Goal: Information Seeking & Learning: Learn about a topic

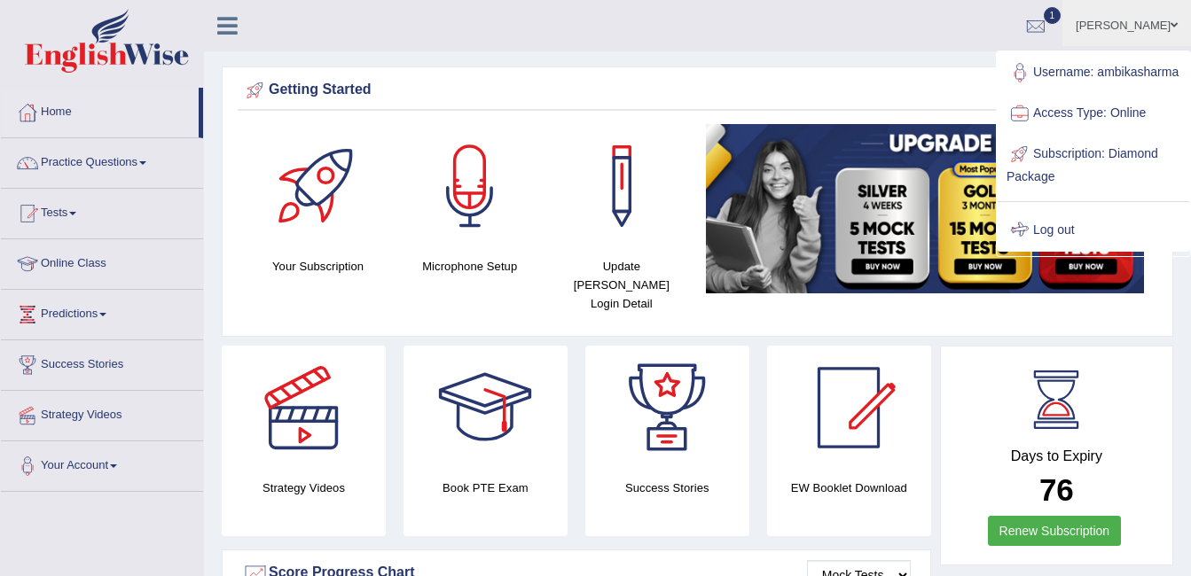
click at [1051, 251] on link "Log out" at bounding box center [1093, 230] width 192 height 41
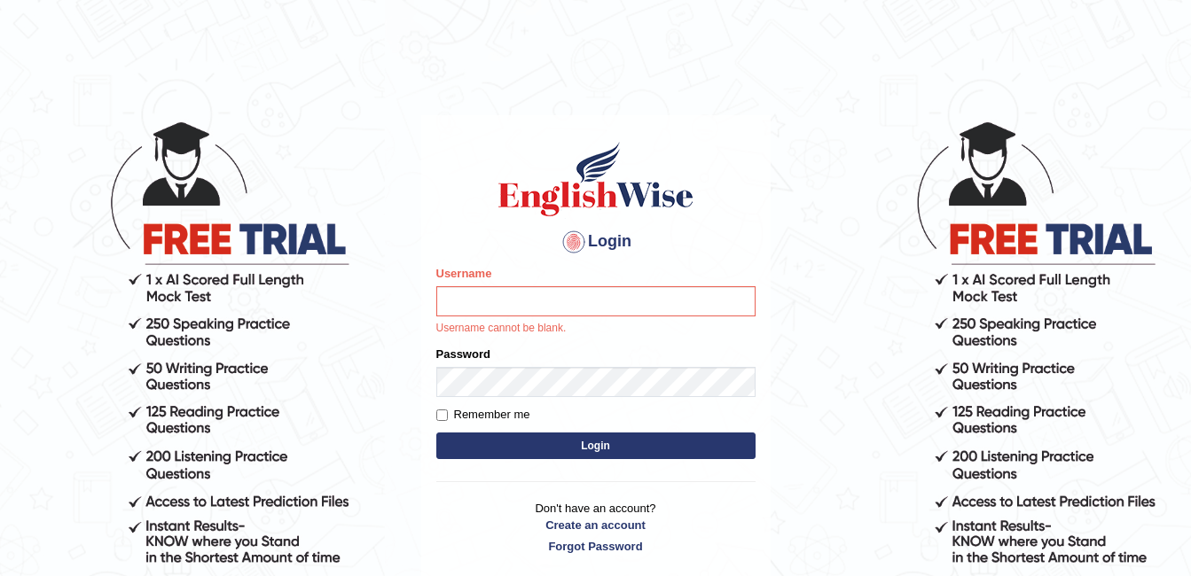
click at [459, 313] on input "Username" at bounding box center [595, 301] width 319 height 30
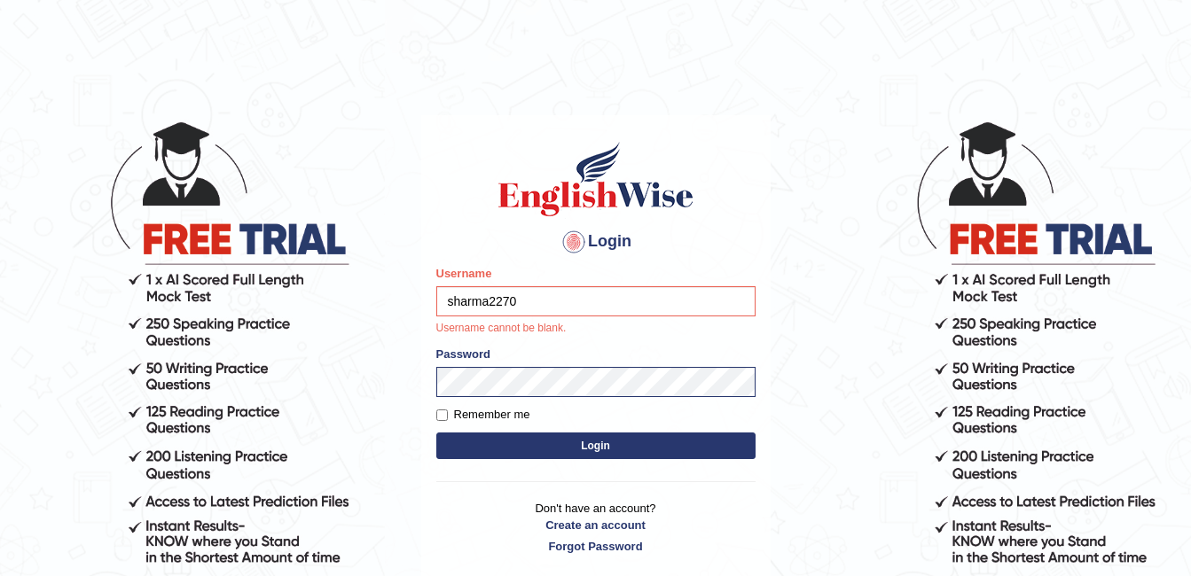
type input "sharma2270"
click at [502, 381] on form "Please fix the following errors: Username sharma2270 Username cannot be blank. …" at bounding box center [595, 364] width 319 height 199
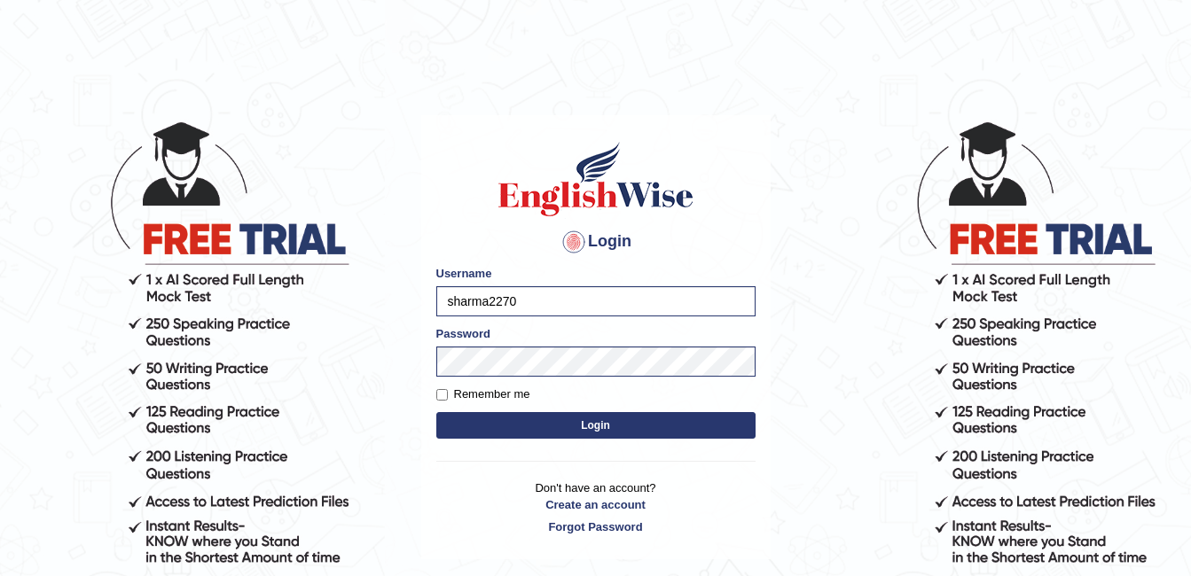
click at [845, 233] on body "Login Please fix the following errors: Username sharma2270 Password Remember me…" at bounding box center [595, 347] width 1191 height 576
click at [539, 299] on input "ambikasharma" at bounding box center [595, 301] width 319 height 30
type input "a"
type input "sharma22770"
click at [549, 429] on button "Login" at bounding box center [595, 425] width 319 height 27
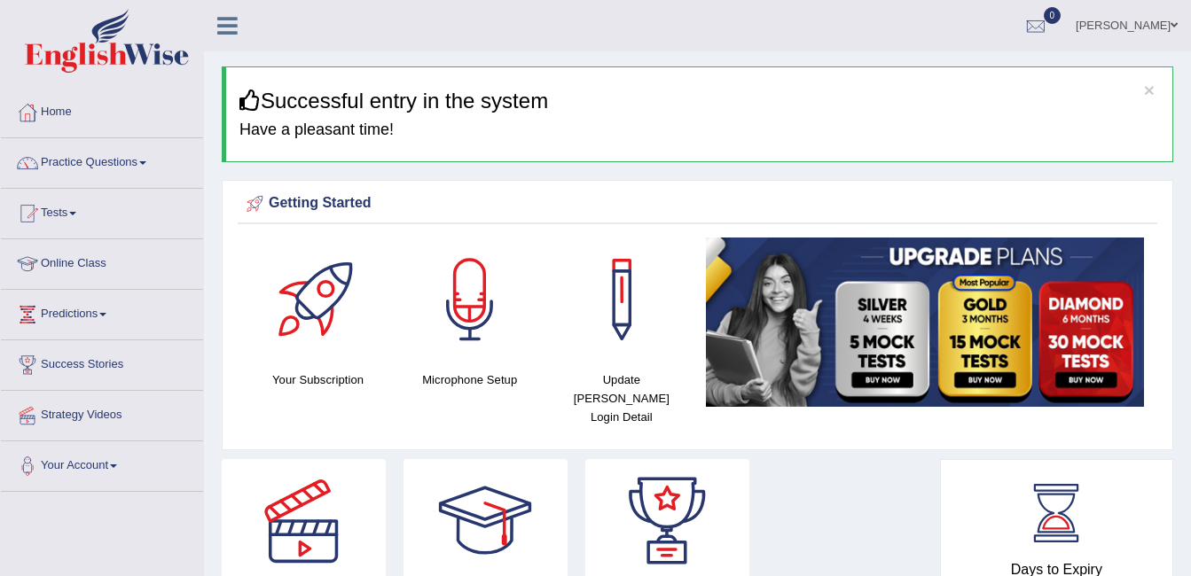
click at [1042, 22] on link "0" at bounding box center [1035, 23] width 53 height 46
click at [480, 295] on div at bounding box center [470, 300] width 124 height 124
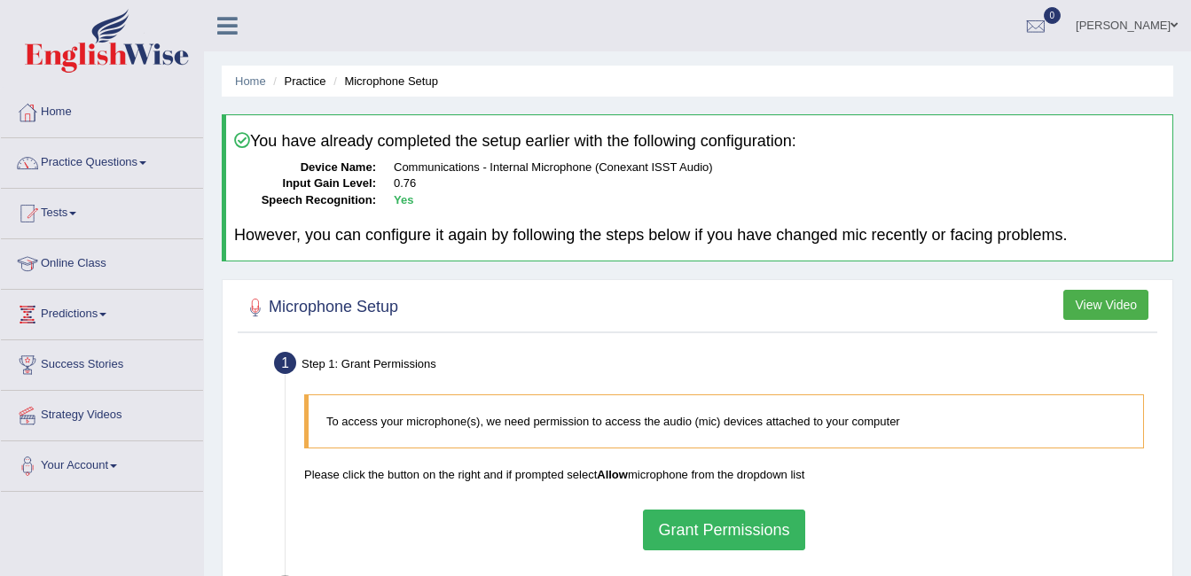
click at [1117, 308] on button "View Video" at bounding box center [1105, 305] width 85 height 30
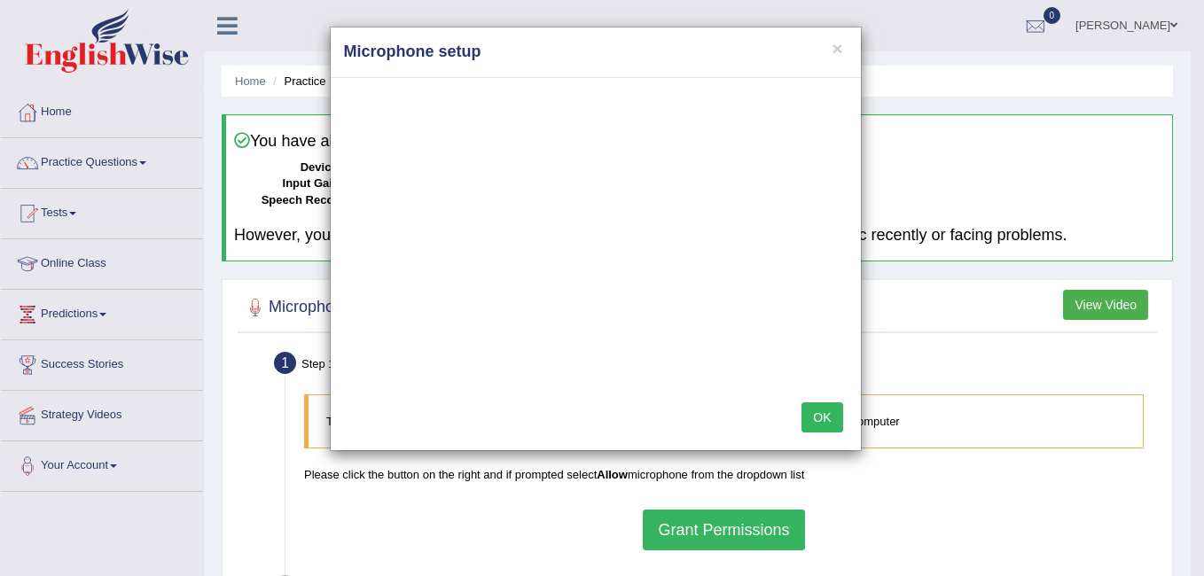
click at [819, 412] on button "OK" at bounding box center [821, 418] width 41 height 30
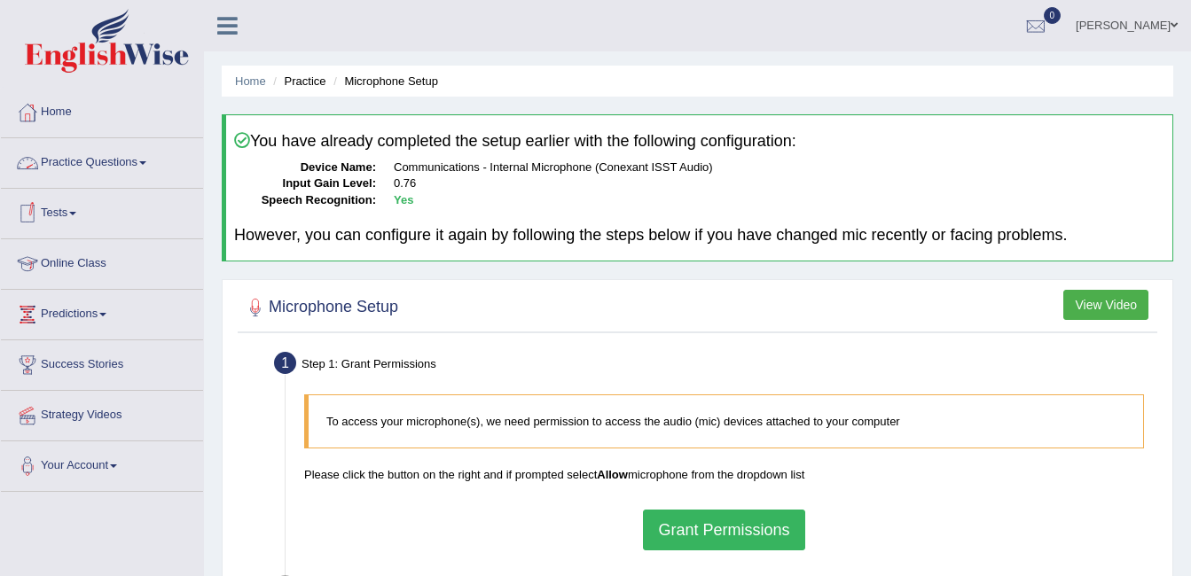
click at [106, 162] on link "Practice Questions" at bounding box center [102, 160] width 202 height 44
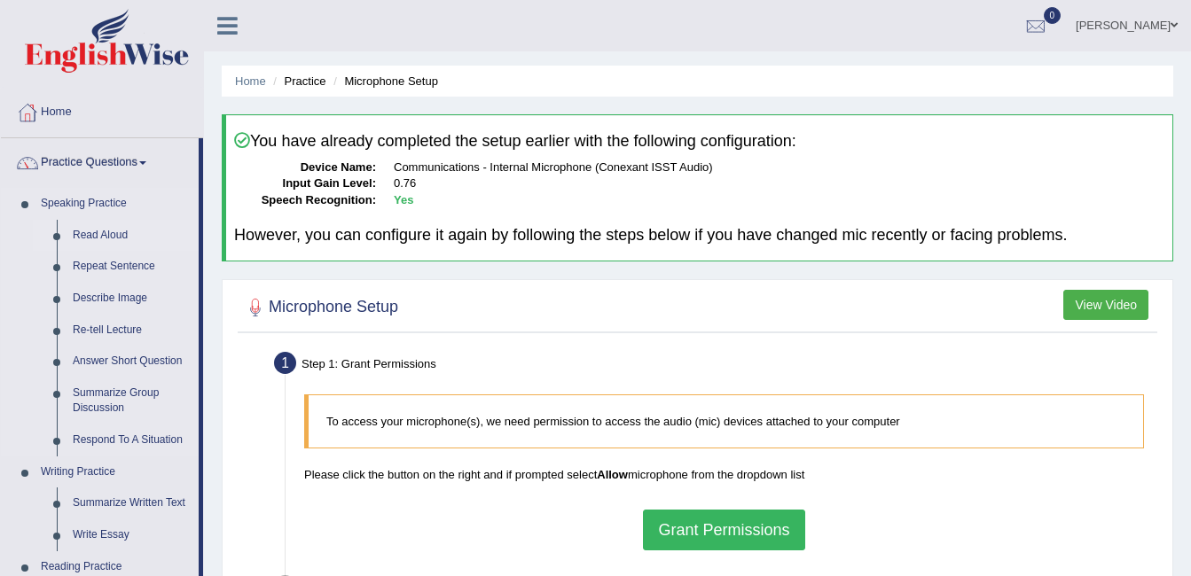
click at [108, 231] on link "Read Aloud" at bounding box center [132, 236] width 134 height 32
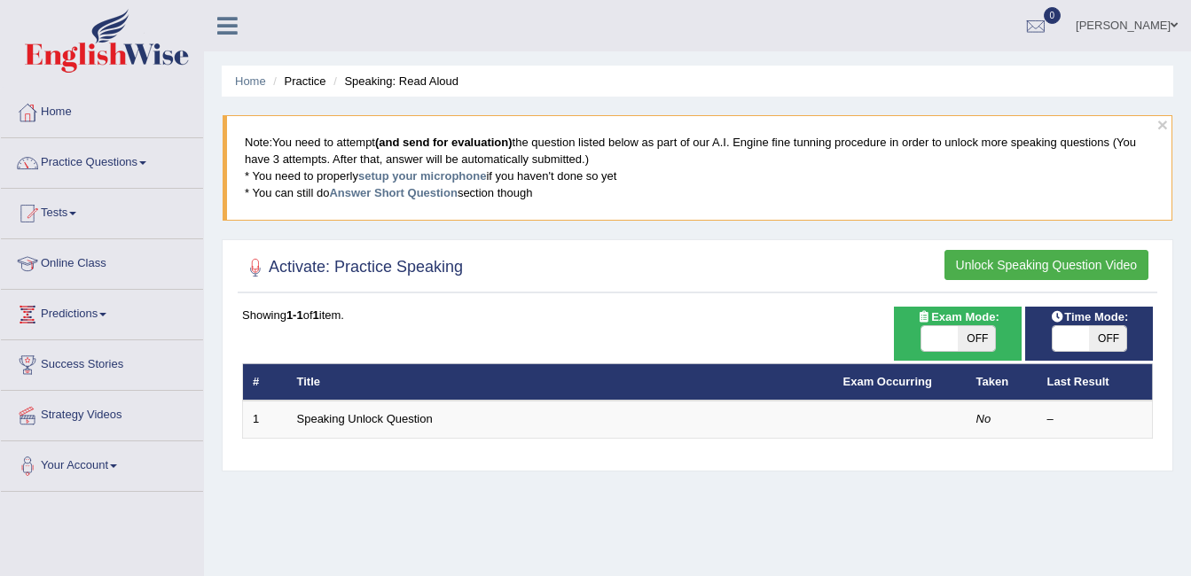
click at [343, 418] on link "Speaking Unlock Question" at bounding box center [365, 418] width 136 height 13
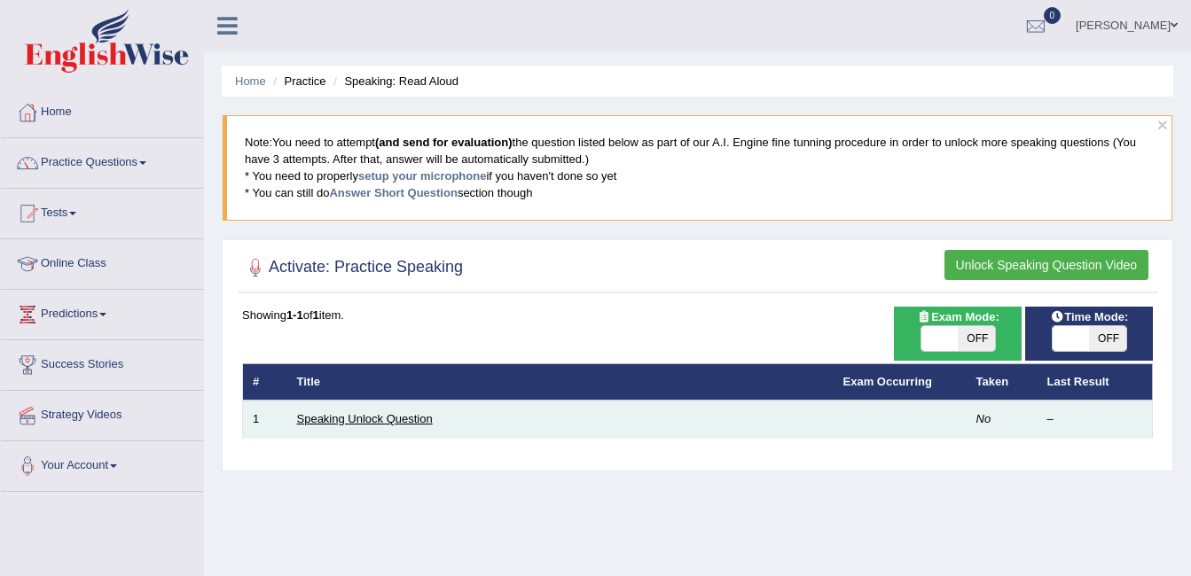
drag, startPoint x: 0, startPoint y: 0, endPoint x: 343, endPoint y: 418, distance: 541.1
click at [343, 418] on link "Speaking Unlock Question" at bounding box center [365, 418] width 136 height 13
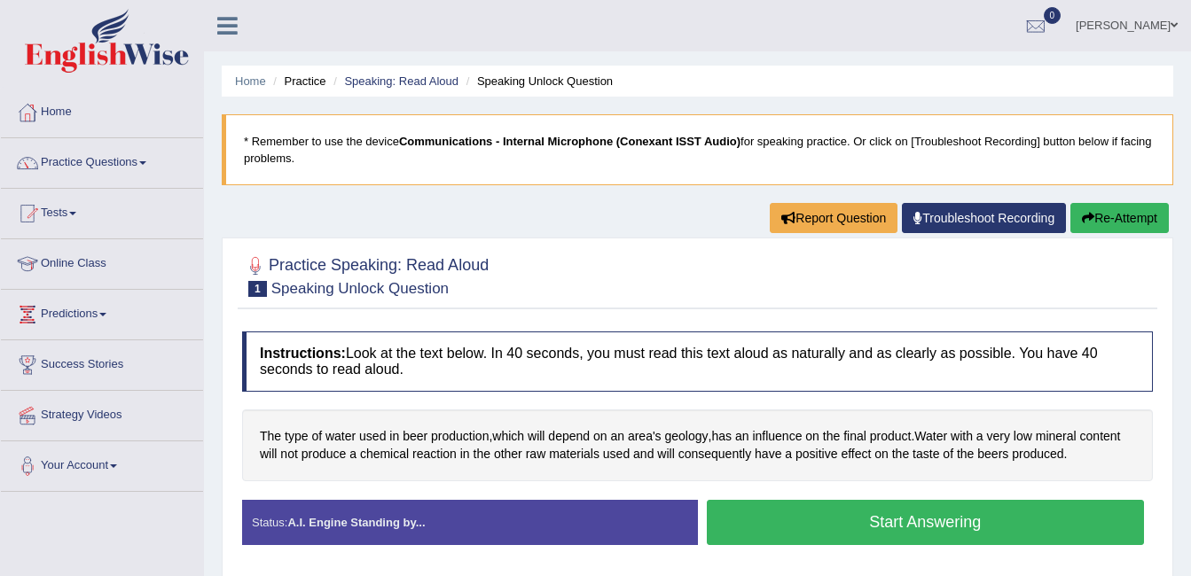
click at [809, 509] on button "Start Answering" at bounding box center [926, 522] width 438 height 45
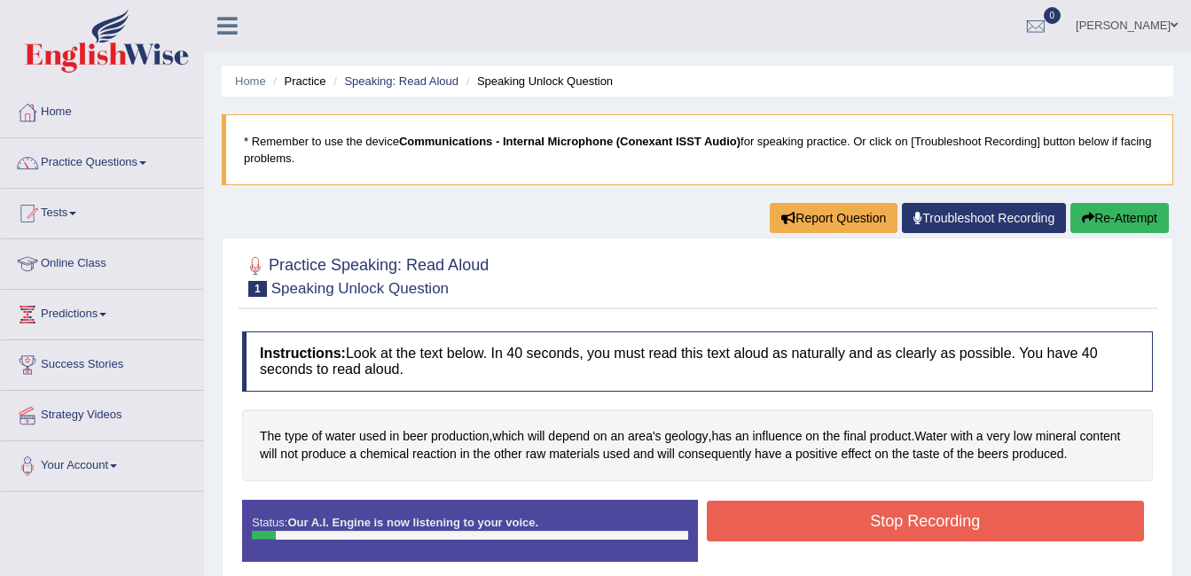
click at [809, 509] on button "Stop Recording" at bounding box center [926, 521] width 438 height 41
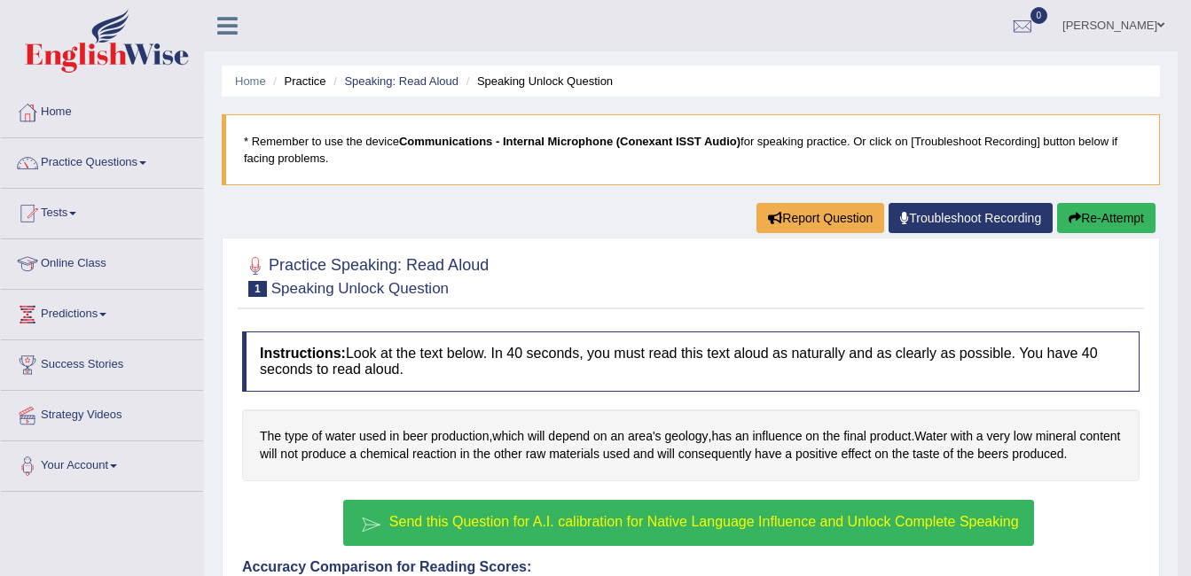
click at [528, 522] on span "Send this Question for A.I. calibration for Native Language Influence and Unloc…" at bounding box center [703, 521] width 629 height 15
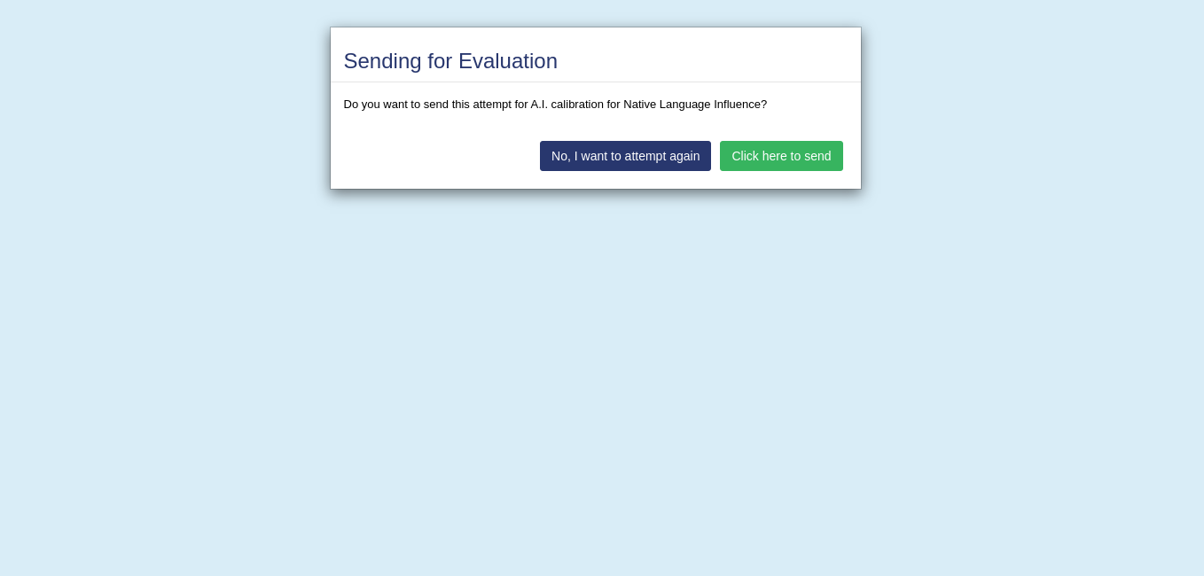
click at [766, 161] on button "Click here to send" at bounding box center [781, 156] width 122 height 30
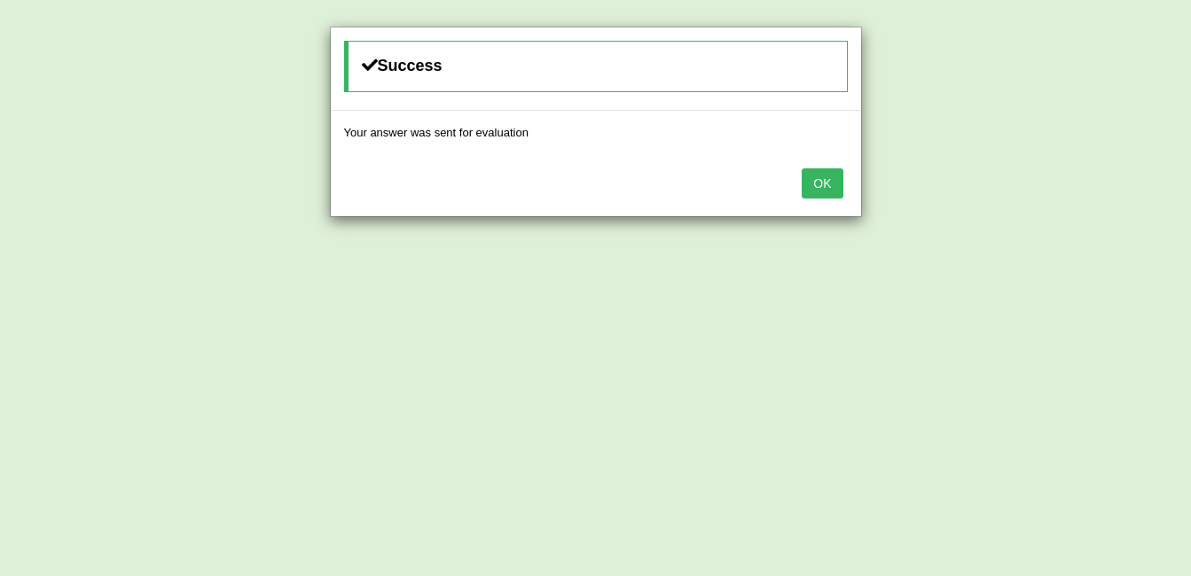
click at [817, 182] on button "OK" at bounding box center [821, 183] width 41 height 30
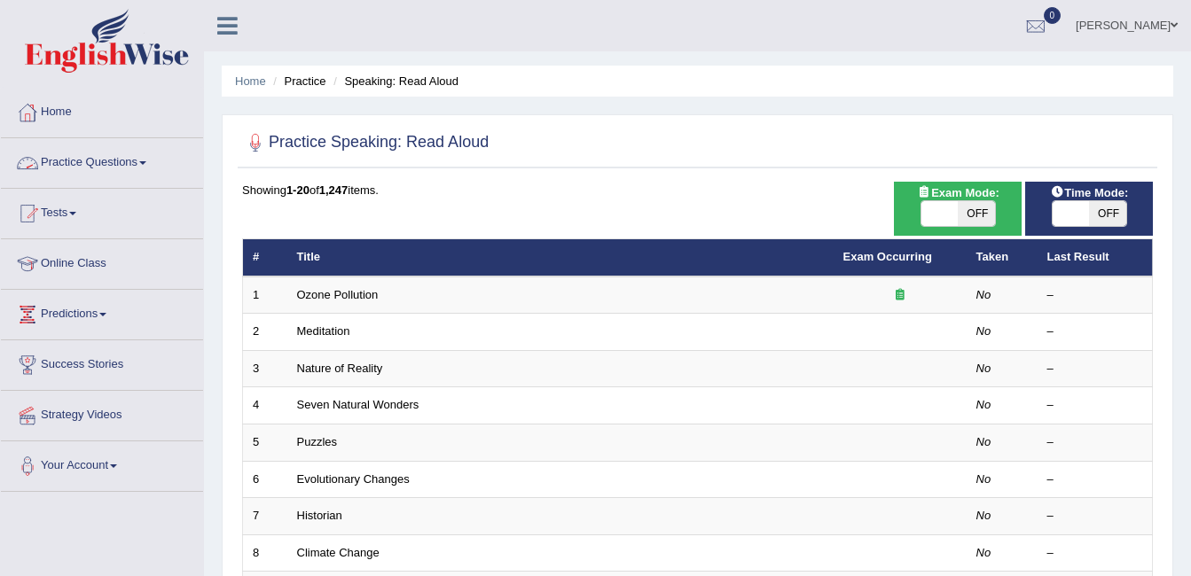
click at [137, 164] on link "Practice Questions" at bounding box center [102, 160] width 202 height 44
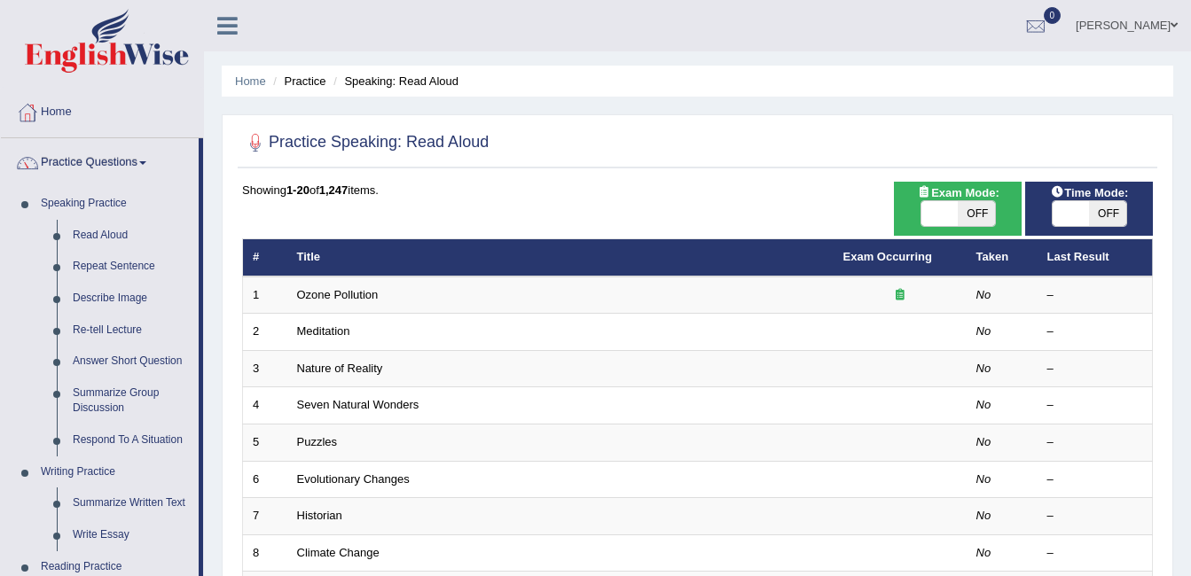
click at [208, 191] on div "Home Practice Speaking: Read Aloud Practice Speaking: Read Aloud Time Mode: ON …" at bounding box center [697, 564] width 987 height 1129
click at [134, 164] on link "Practice Questions" at bounding box center [100, 160] width 198 height 44
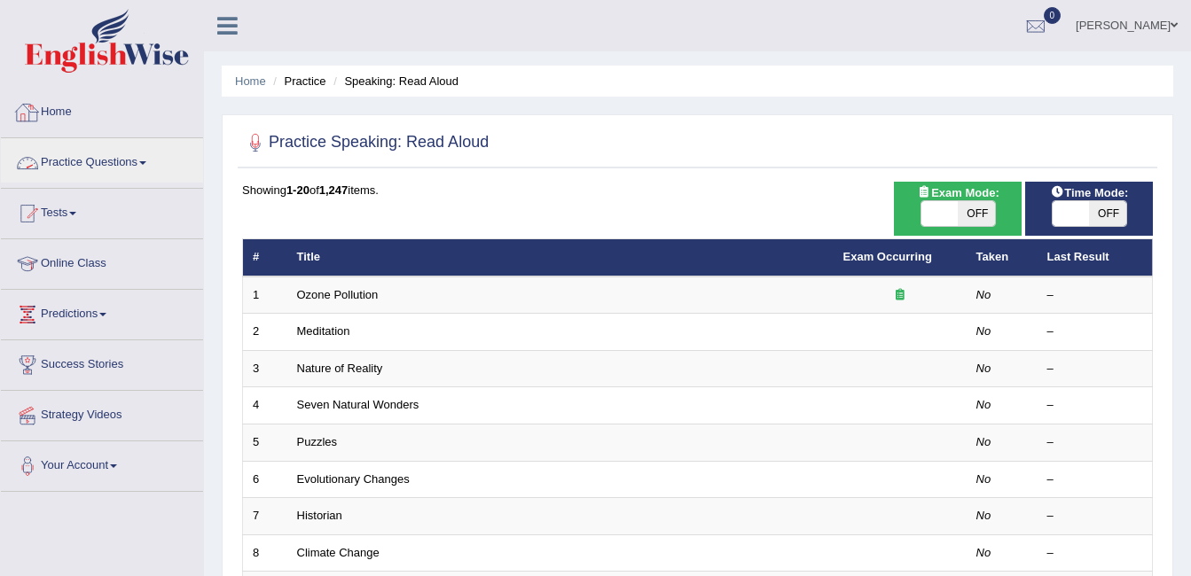
click at [64, 120] on link "Home" at bounding box center [102, 110] width 202 height 44
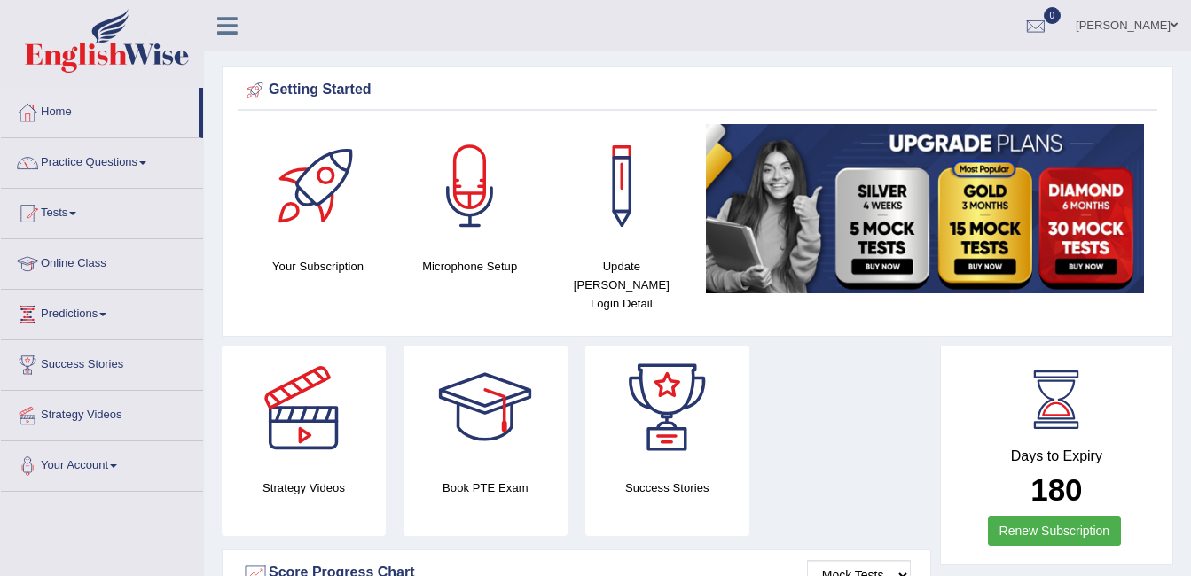
click at [85, 261] on link "Online Class" at bounding box center [102, 261] width 202 height 44
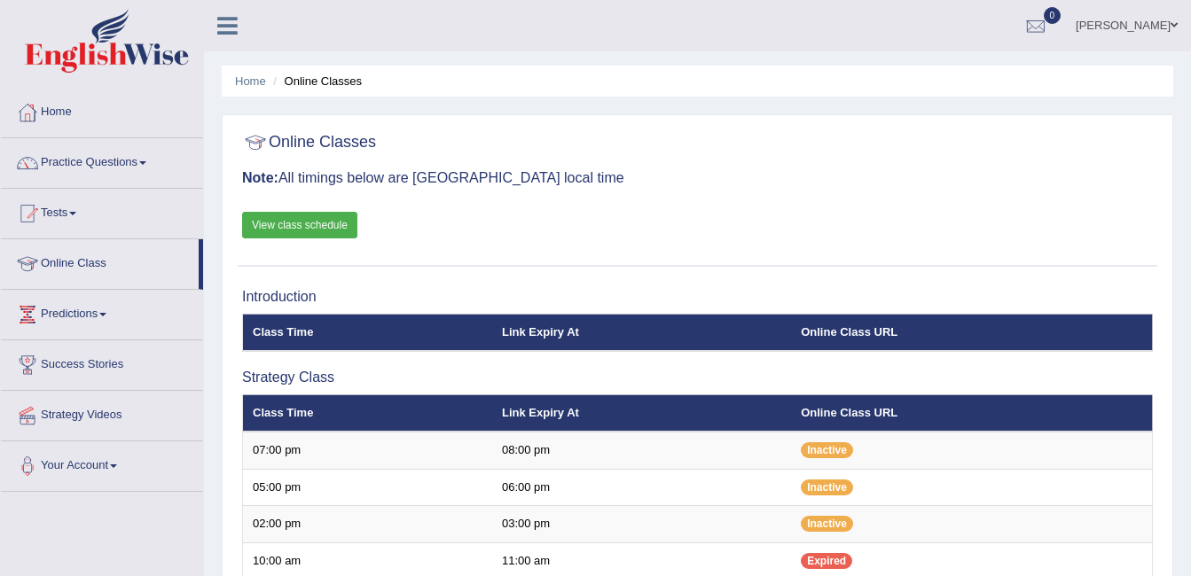
click at [432, 243] on div "Online Classes Note: All timings below are Melbourne local time View class sche…" at bounding box center [697, 195] width 919 height 143
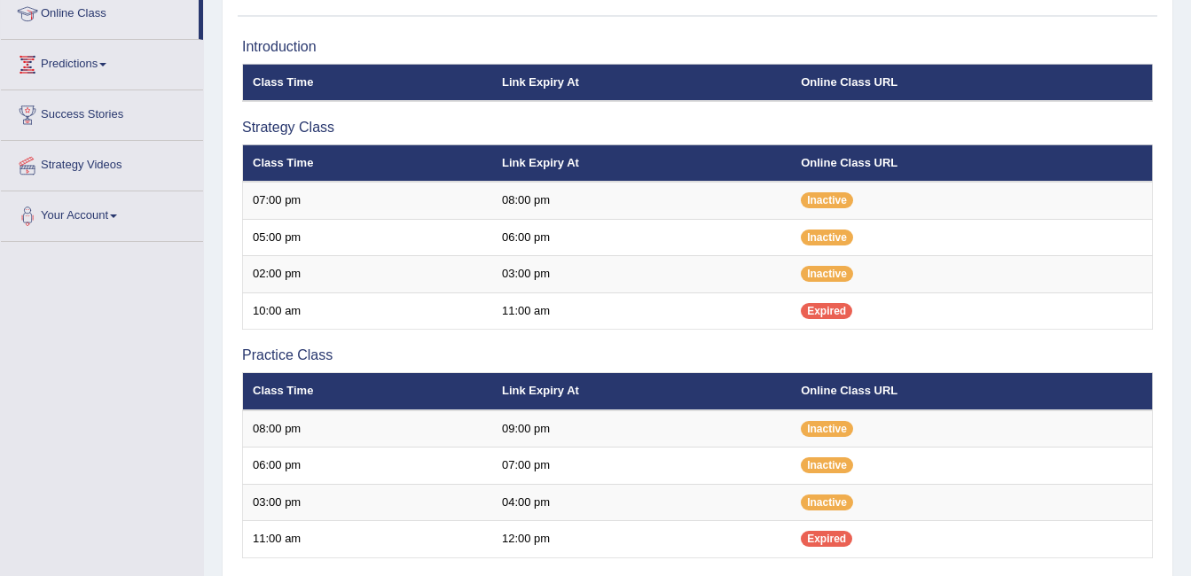
scroll to position [284, 0]
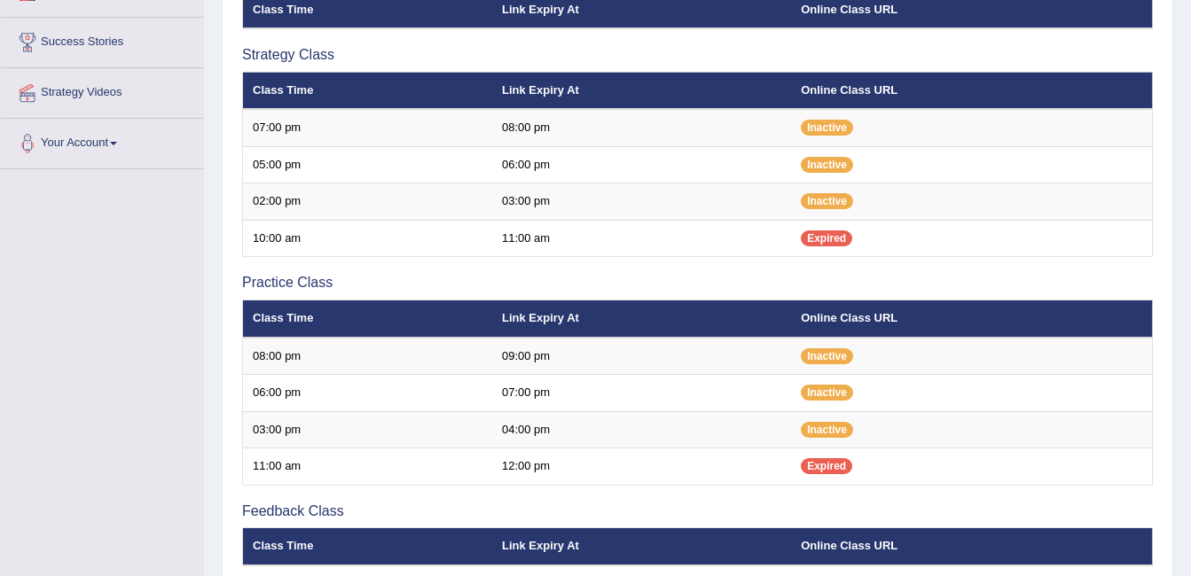
scroll to position [284, 0]
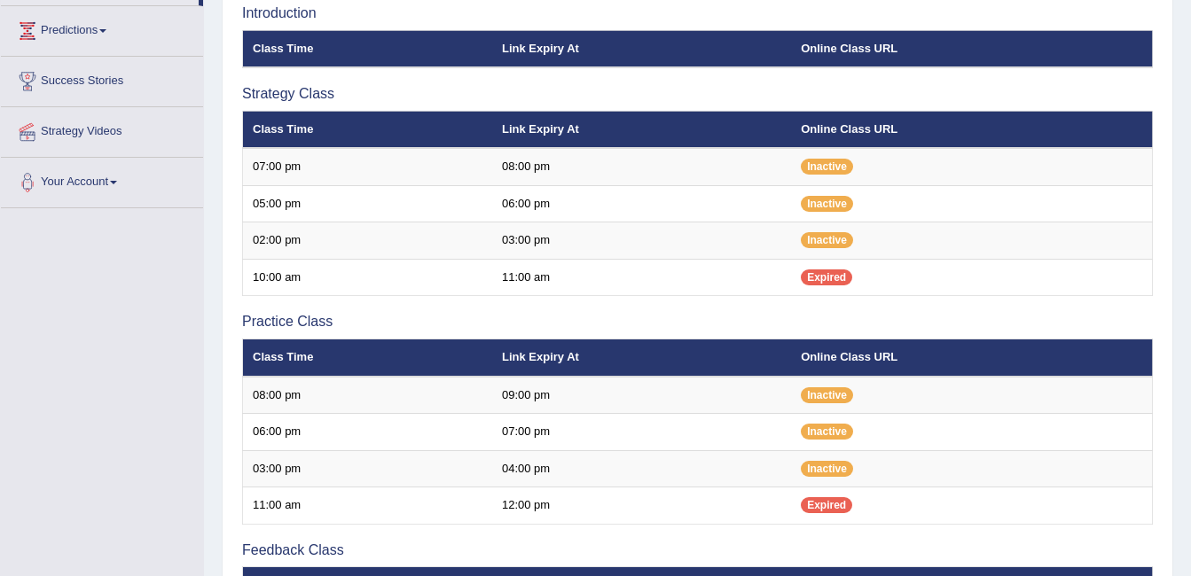
click at [210, 510] on div "Home Online Classes Online Classes Note: All timings below are [GEOGRAPHIC_DATA…" at bounding box center [697, 264] width 987 height 1097
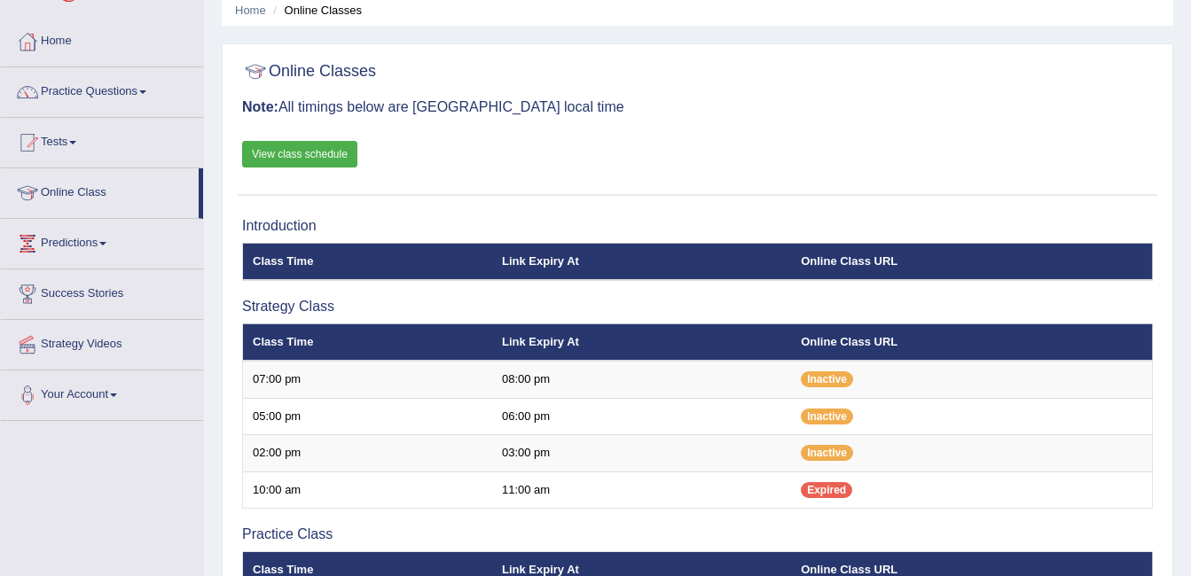
scroll to position [0, 0]
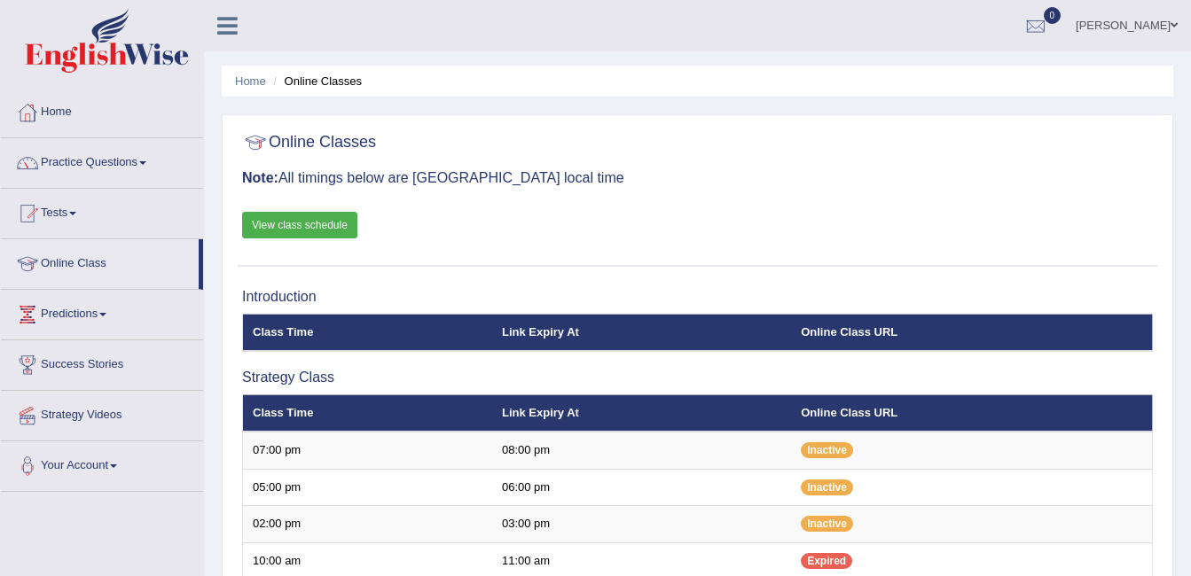
click at [339, 215] on link "View class schedule" at bounding box center [299, 225] width 115 height 27
